Goal: Task Accomplishment & Management: Manage account settings

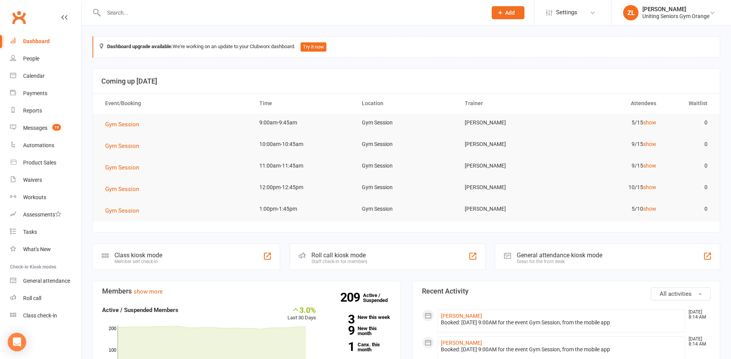
click at [255, 17] on input "text" at bounding box center [291, 12] width 380 height 11
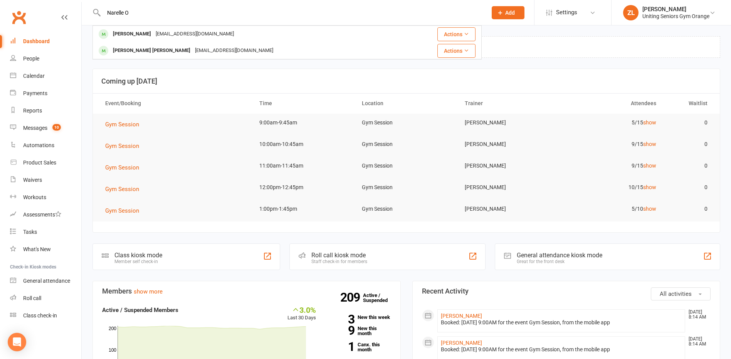
type input "Narelle O"
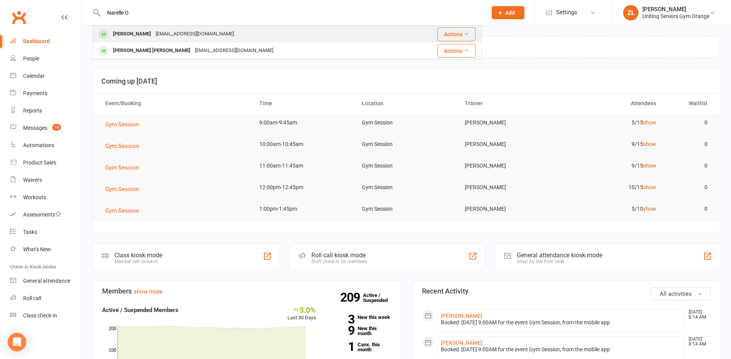
click at [263, 37] on div "Narelle Oldroyd dilkara2@bigpond.com" at bounding box center [249, 34] width 313 height 16
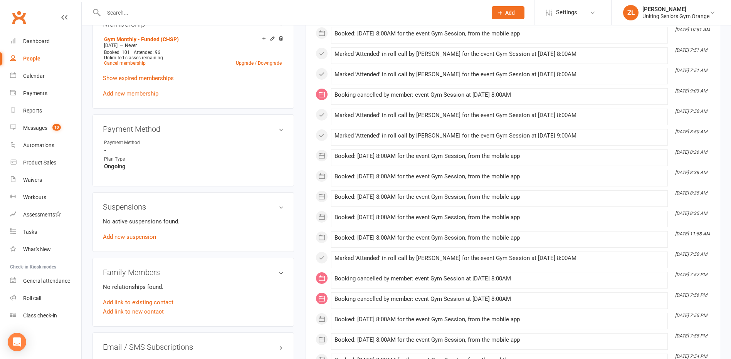
scroll to position [462, 0]
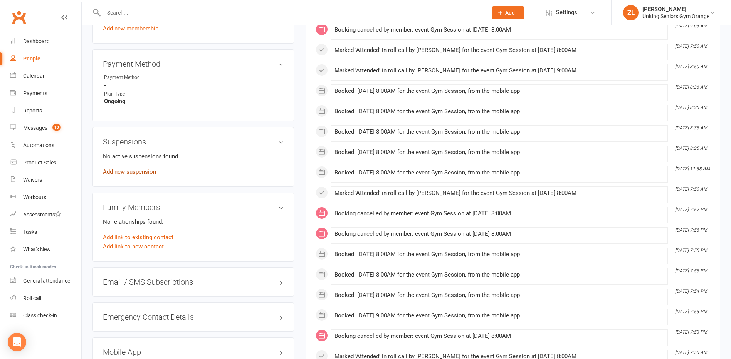
click at [133, 172] on link "Add new suspension" at bounding box center [129, 171] width 53 height 7
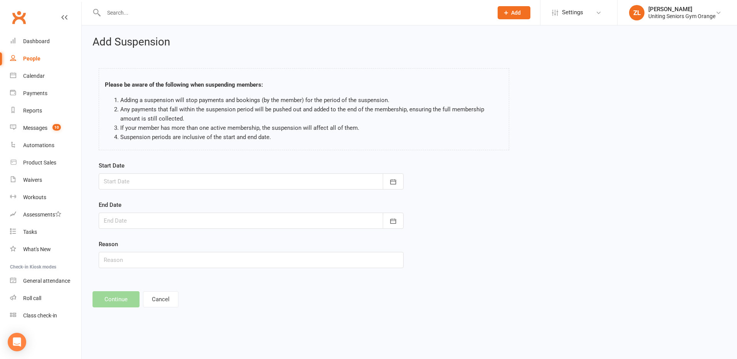
click at [141, 181] on div at bounding box center [251, 181] width 305 height 16
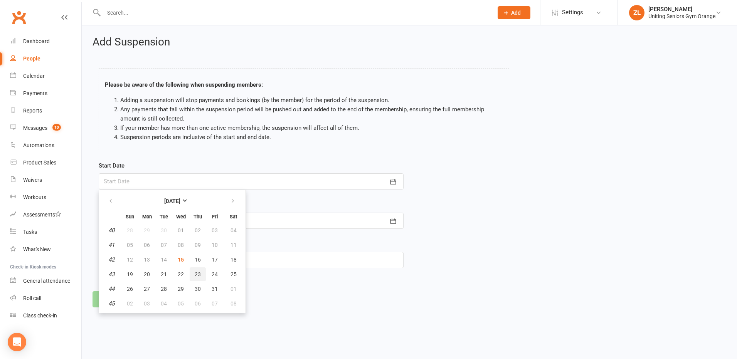
click at [197, 274] on span "23" at bounding box center [198, 274] width 6 height 6
type input "23 Oct 2025"
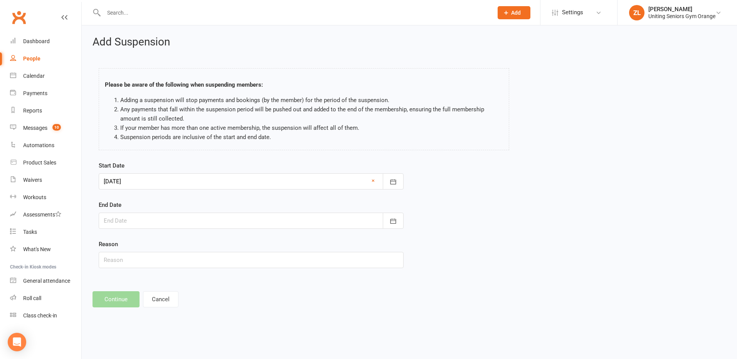
click at [232, 219] on div at bounding box center [251, 221] width 305 height 16
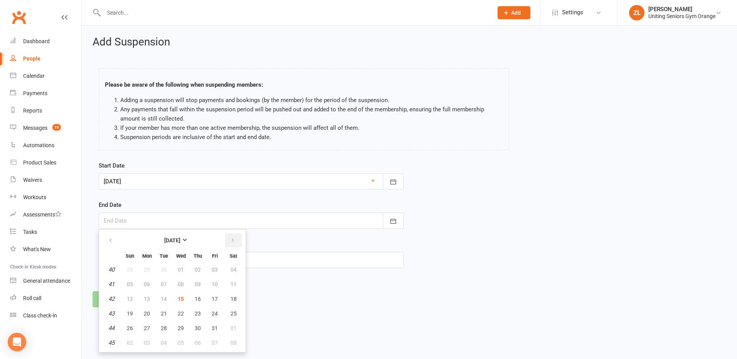
click at [233, 239] on icon "button" at bounding box center [232, 240] width 5 height 6
click at [126, 300] on button "09" at bounding box center [130, 299] width 16 height 14
type input "09 Nov 2025"
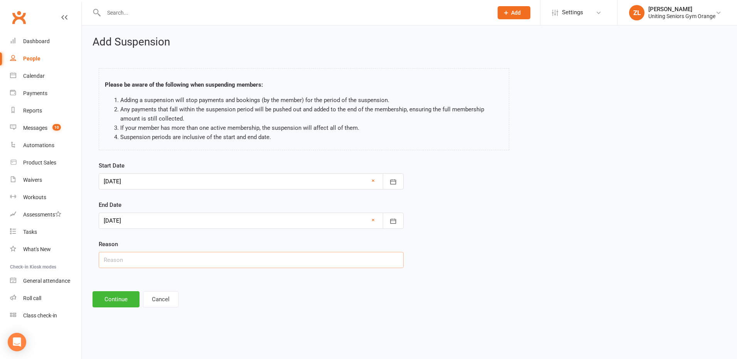
click at [138, 263] on input "text" at bounding box center [251, 260] width 305 height 16
type input "Holiday"
click at [116, 303] on button "Continue" at bounding box center [115, 299] width 47 height 16
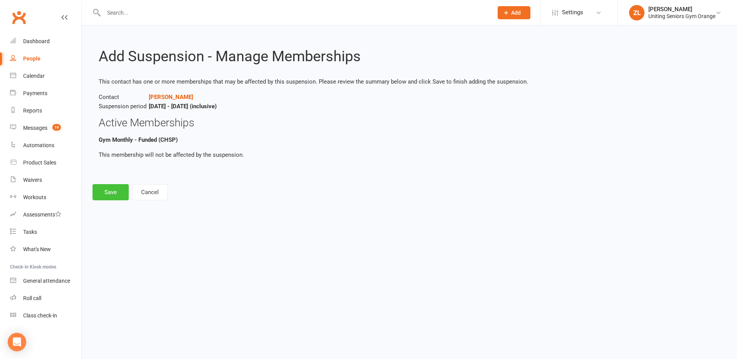
click at [116, 198] on button "Save" at bounding box center [110, 192] width 36 height 16
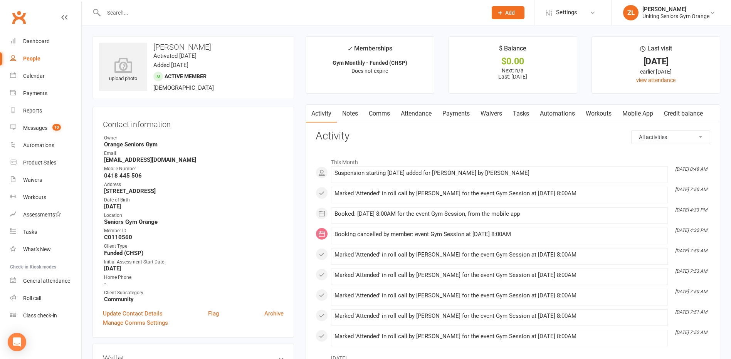
click at [135, 10] on input "text" at bounding box center [291, 12] width 380 height 11
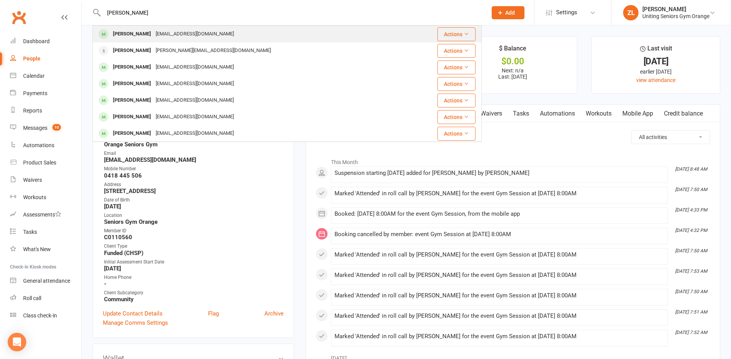
type input "jan oliver"
click at [142, 30] on div "[PERSON_NAME]" at bounding box center [132, 34] width 43 height 11
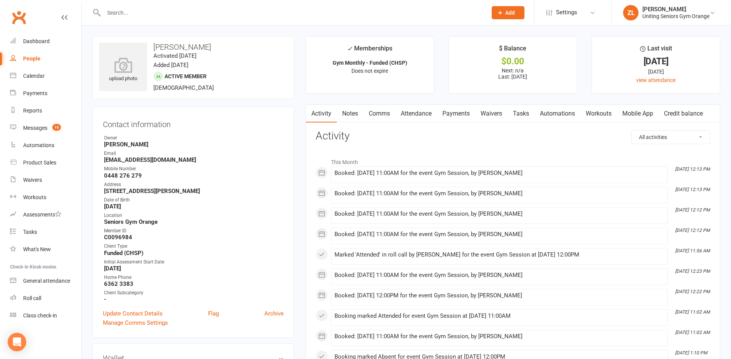
scroll to position [39, 0]
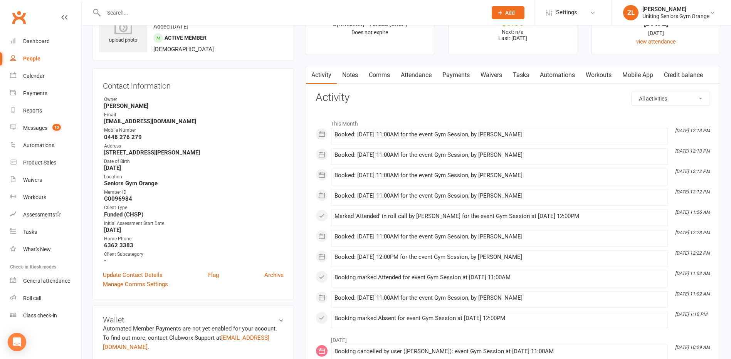
click at [379, 221] on div "Marked 'Attended' in roll call by Eliza Entwistle for the event Gym Session at …" at bounding box center [499, 218] width 330 height 10
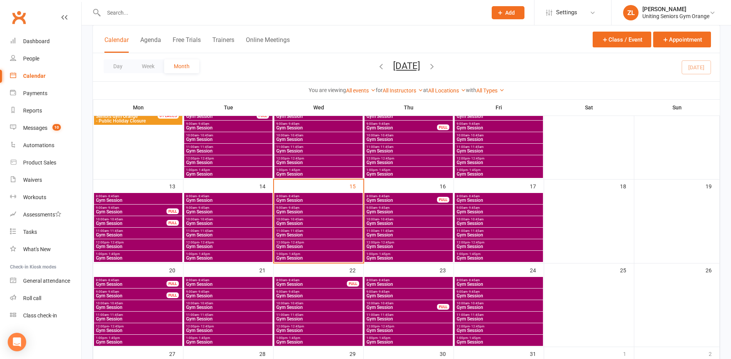
scroll to position [154, 0]
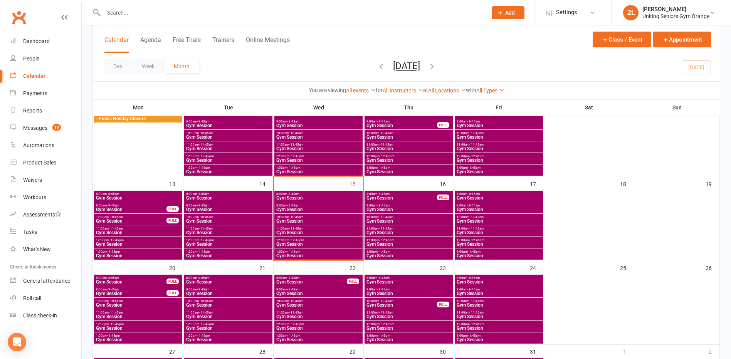
click at [297, 242] on span "Gym Session" at bounding box center [318, 244] width 85 height 5
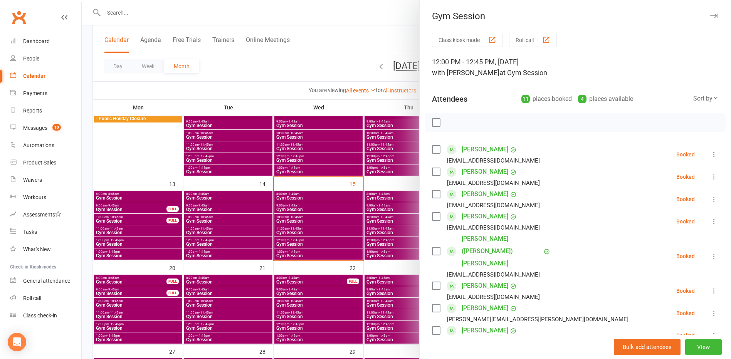
scroll to position [116, 0]
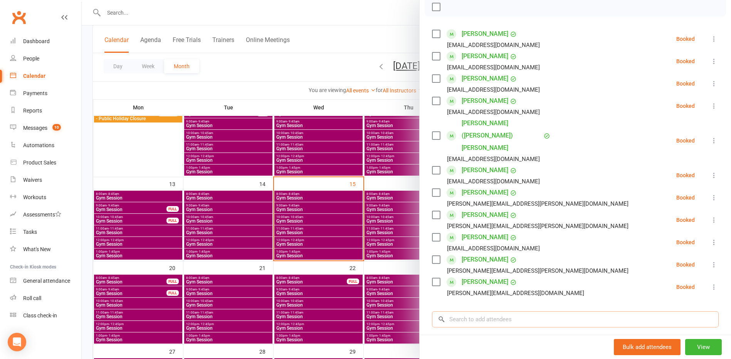
click at [492, 311] on input "search" at bounding box center [575, 319] width 287 height 16
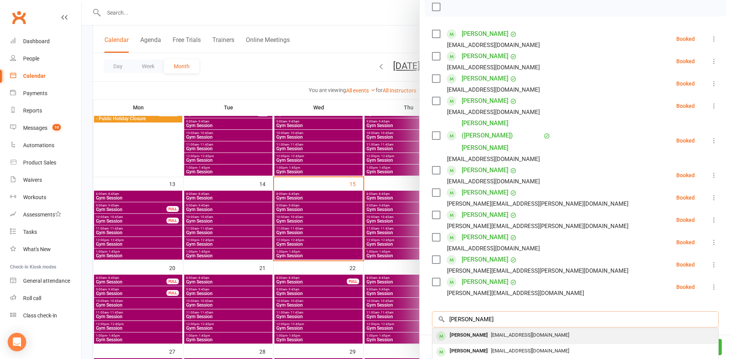
type input "[PERSON_NAME]"
click at [471, 330] on div "[PERSON_NAME]" at bounding box center [468, 335] width 44 height 11
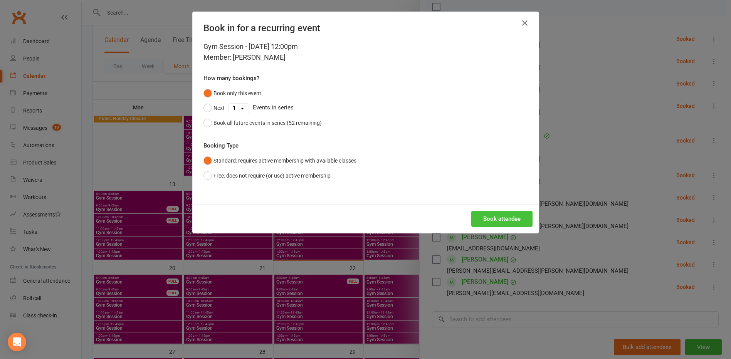
click at [498, 217] on button "Book attendee" at bounding box center [501, 219] width 61 height 16
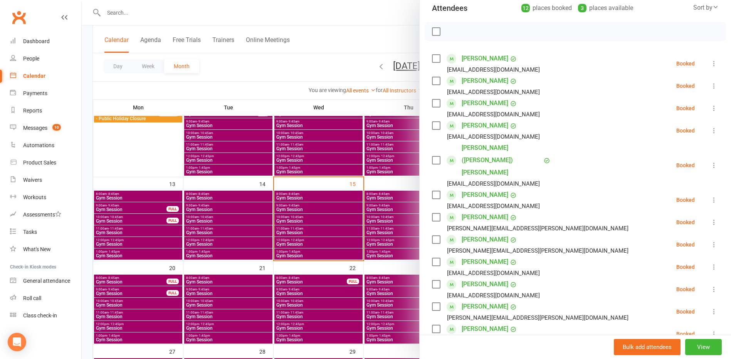
scroll to position [77, 0]
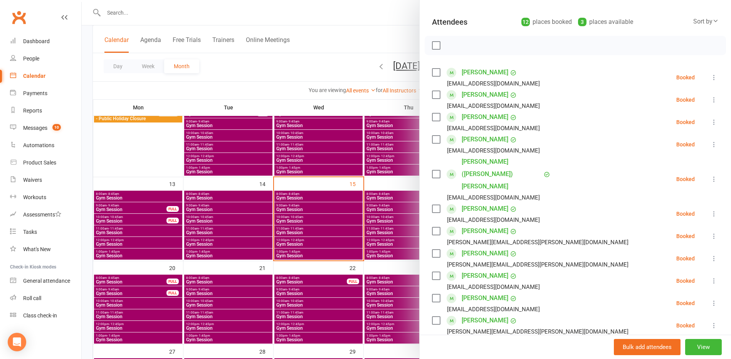
click at [375, 187] on div at bounding box center [406, 179] width 649 height 359
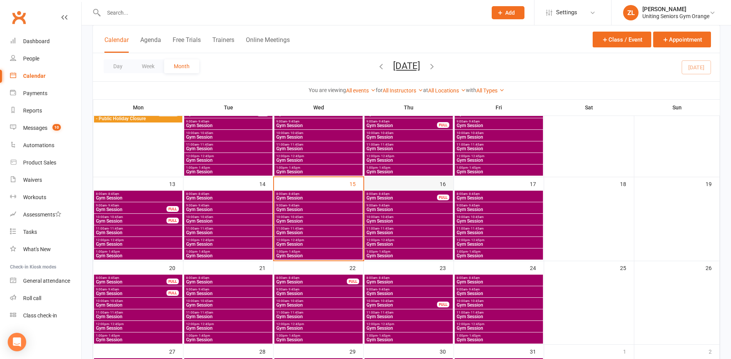
click at [376, 186] on div "16" at bounding box center [409, 218] width 90 height 83
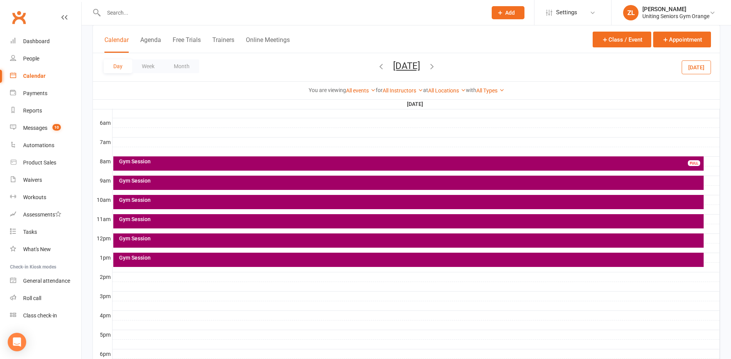
scroll to position [0, 0]
click at [134, 218] on div "Gym Session" at bounding box center [410, 218] width 583 height 5
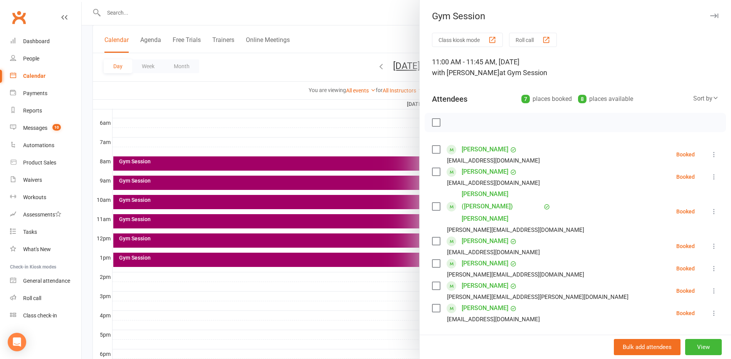
click at [710, 309] on icon at bounding box center [714, 313] width 8 height 8
click at [670, 336] on link "Remove" at bounding box center [676, 343] width 83 height 15
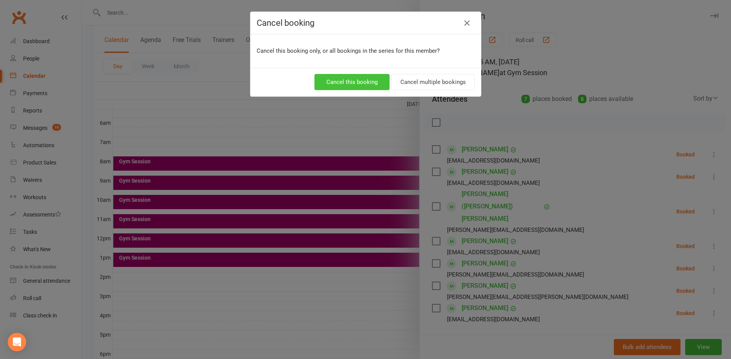
click at [356, 77] on button "Cancel this booking" at bounding box center [351, 82] width 75 height 16
